Goal: Navigation & Orientation: Find specific page/section

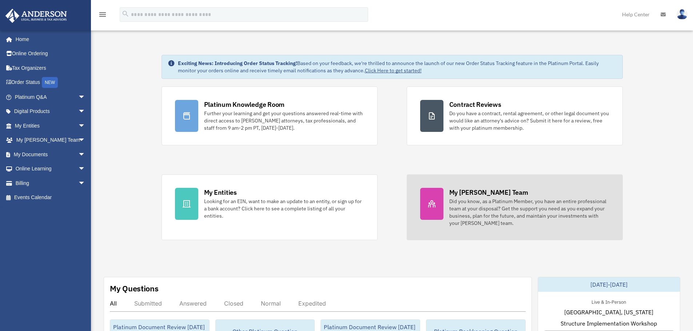
click at [493, 210] on div "Did you know, as a Platinum Member, you have an entire professional team at you…" at bounding box center [529, 212] width 160 height 29
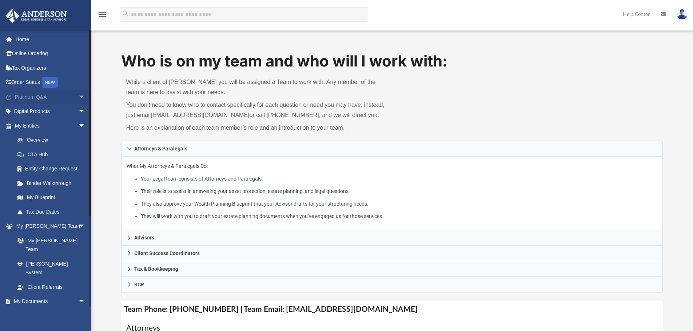
click at [78, 100] on span "arrow_drop_down" at bounding box center [85, 97] width 15 height 15
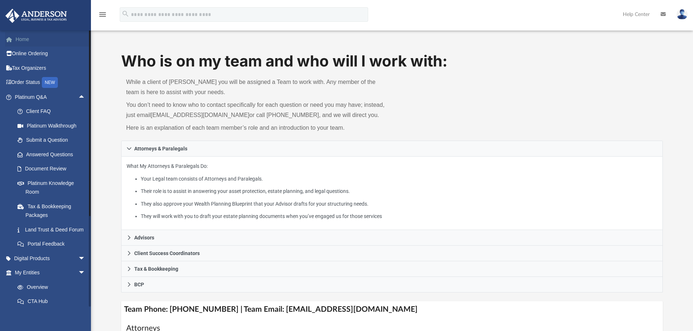
click at [19, 36] on link "Home" at bounding box center [50, 39] width 91 height 15
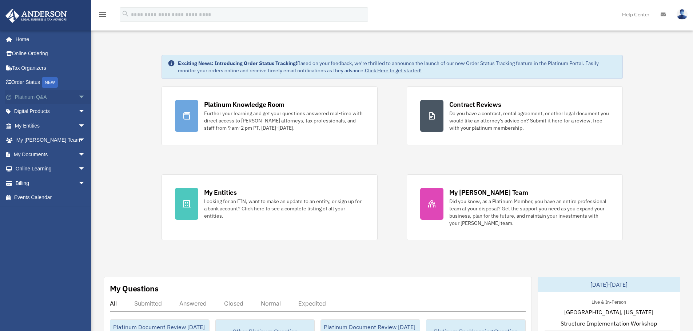
click at [78, 91] on span "arrow_drop_down" at bounding box center [85, 97] width 15 height 15
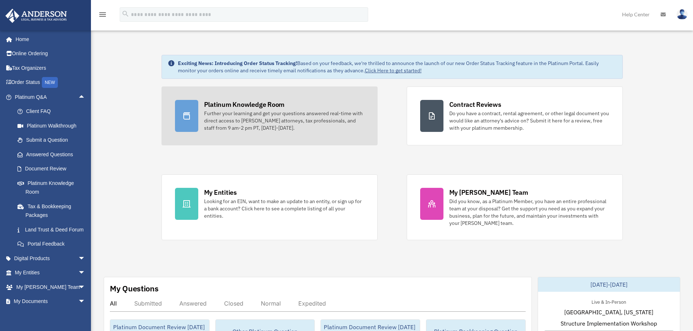
click at [263, 126] on div "Further your learning and get your questions answered real-time with direct acc…" at bounding box center [284, 121] width 160 height 22
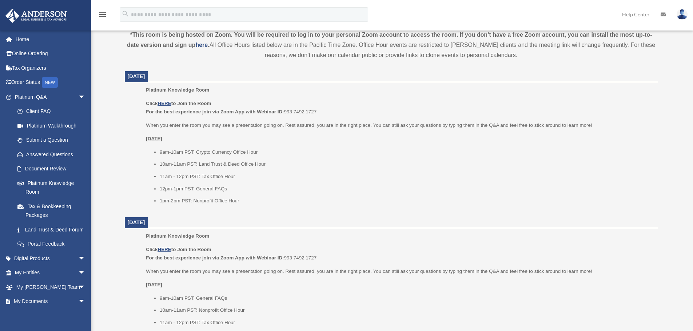
scroll to position [291, 0]
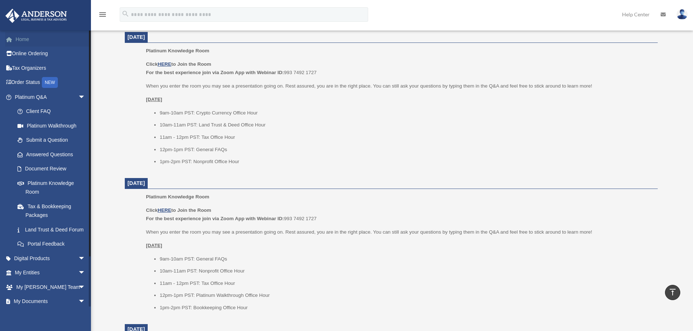
click at [24, 41] on link "Home" at bounding box center [50, 39] width 91 height 15
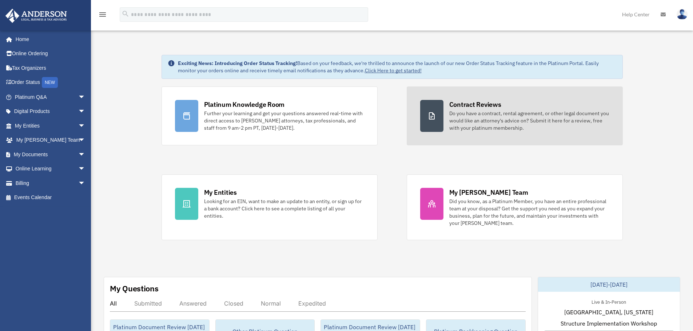
click at [489, 118] on div "Do you have a contract, rental agreement, or other legal document you would lik…" at bounding box center [529, 121] width 160 height 22
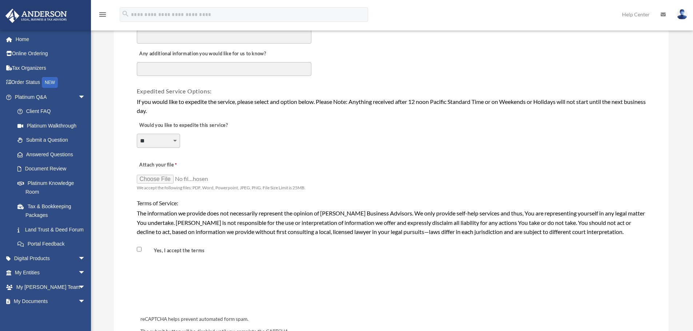
scroll to position [472, 0]
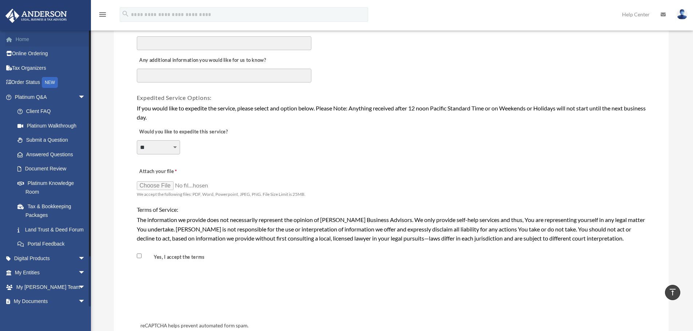
click at [27, 41] on link "Home" at bounding box center [50, 39] width 91 height 15
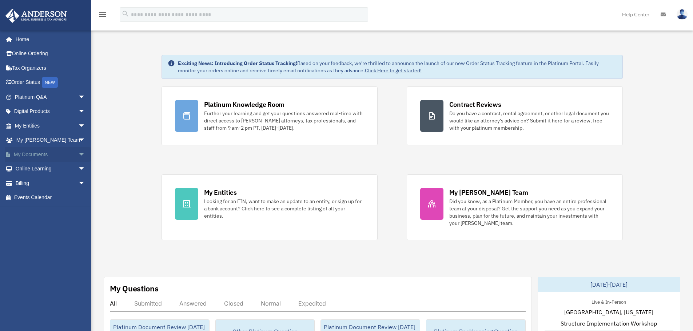
click at [78, 156] on span "arrow_drop_down" at bounding box center [85, 154] width 15 height 15
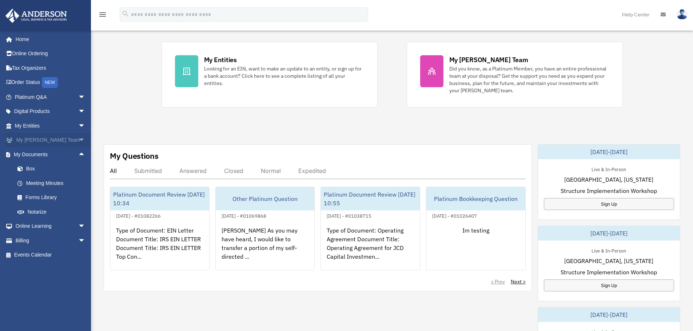
scroll to position [218, 0]
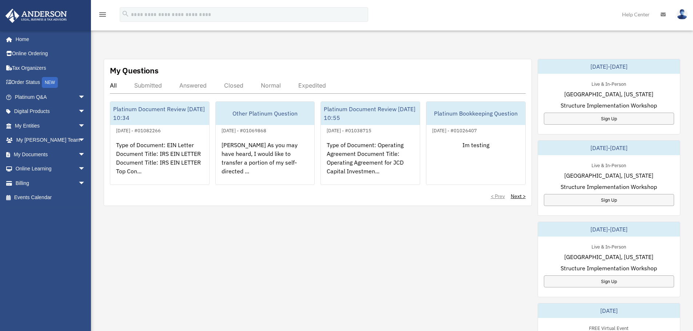
scroll to position [218, 0]
